Goal: Task Accomplishment & Management: Manage account settings

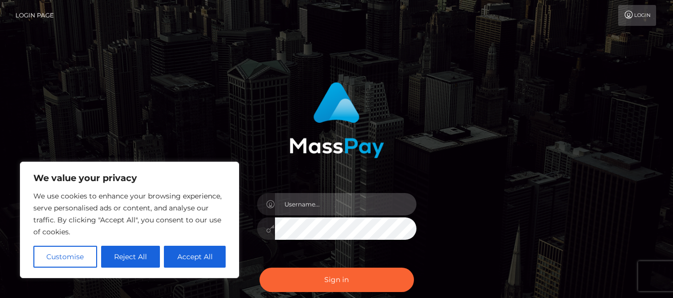
click at [337, 206] on input "text" at bounding box center [345, 204] width 141 height 22
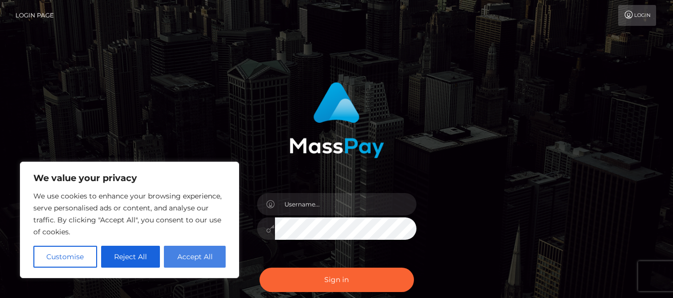
click at [174, 258] on button "Accept All" at bounding box center [195, 257] width 62 height 22
checkbox input "true"
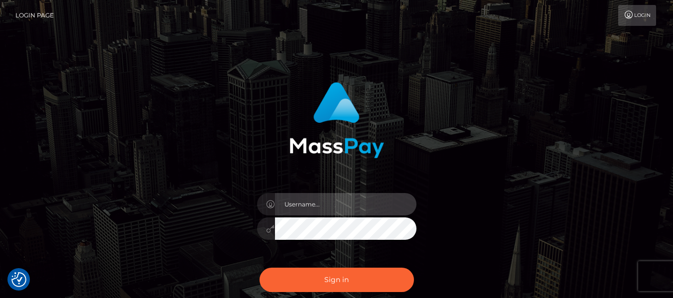
click at [321, 208] on input "text" at bounding box center [345, 204] width 141 height 22
type input "[EMAIL_ADDRESS][DOMAIN_NAME]"
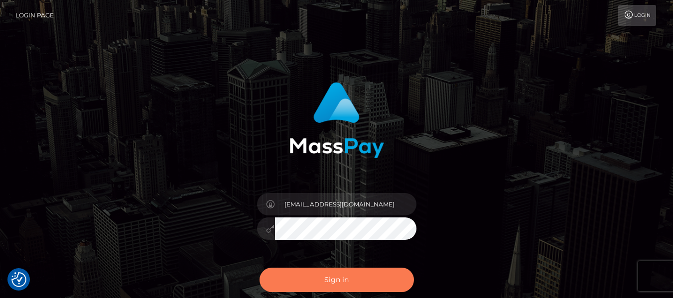
click at [374, 276] on button "Sign in" at bounding box center [336, 280] width 154 height 24
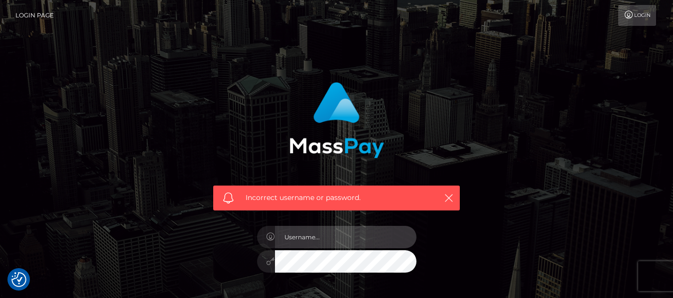
click at [320, 235] on input "text" at bounding box center [345, 237] width 141 height 22
type input "16091994"
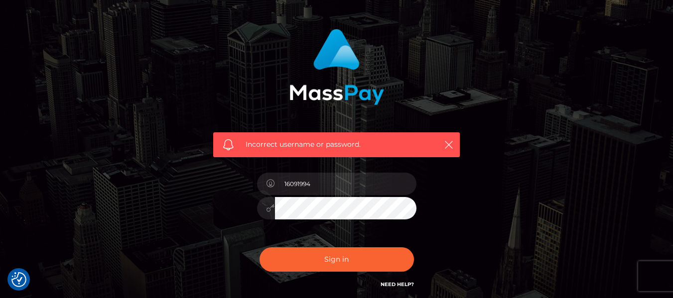
scroll to position [69, 0]
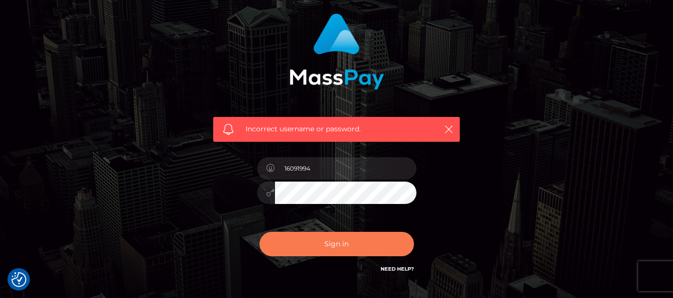
click at [346, 252] on button "Sign in" at bounding box center [336, 244] width 154 height 24
